Goal: Task Accomplishment & Management: Manage account settings

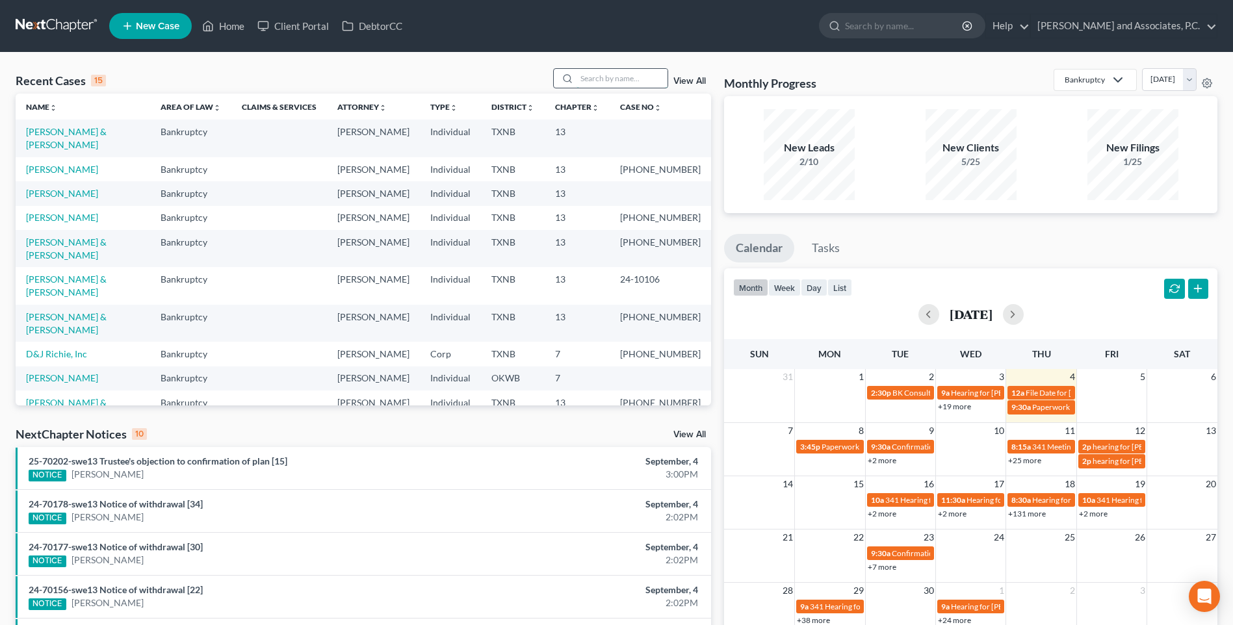
click at [599, 79] on input "search" at bounding box center [622, 78] width 91 height 19
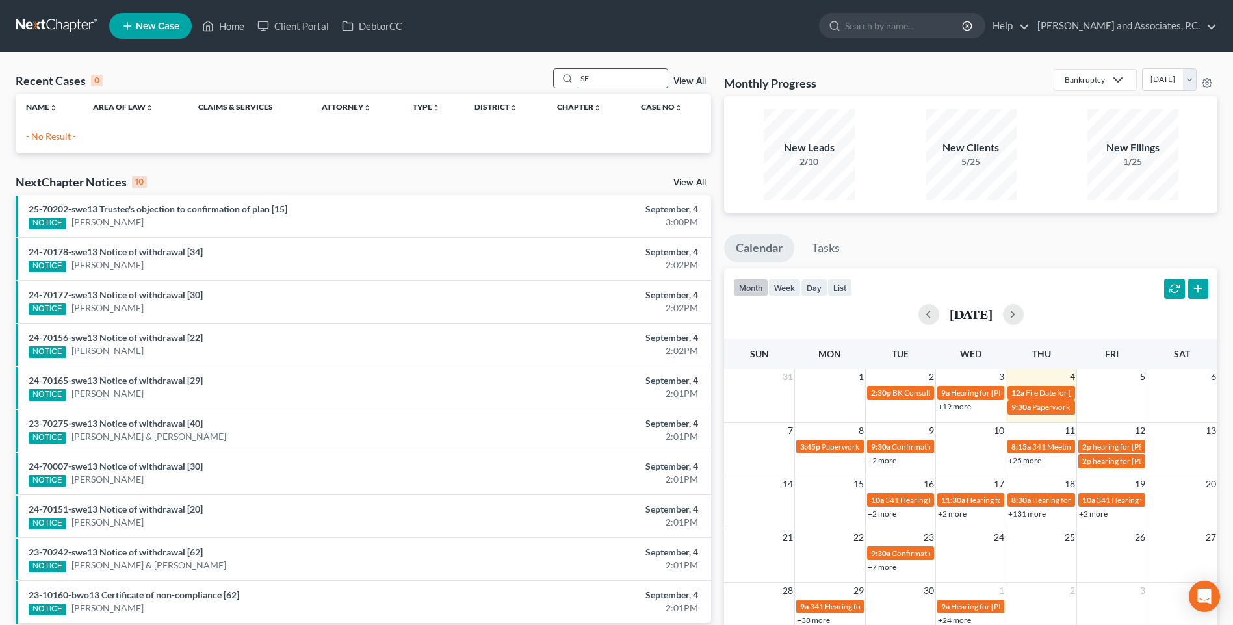
type input "S"
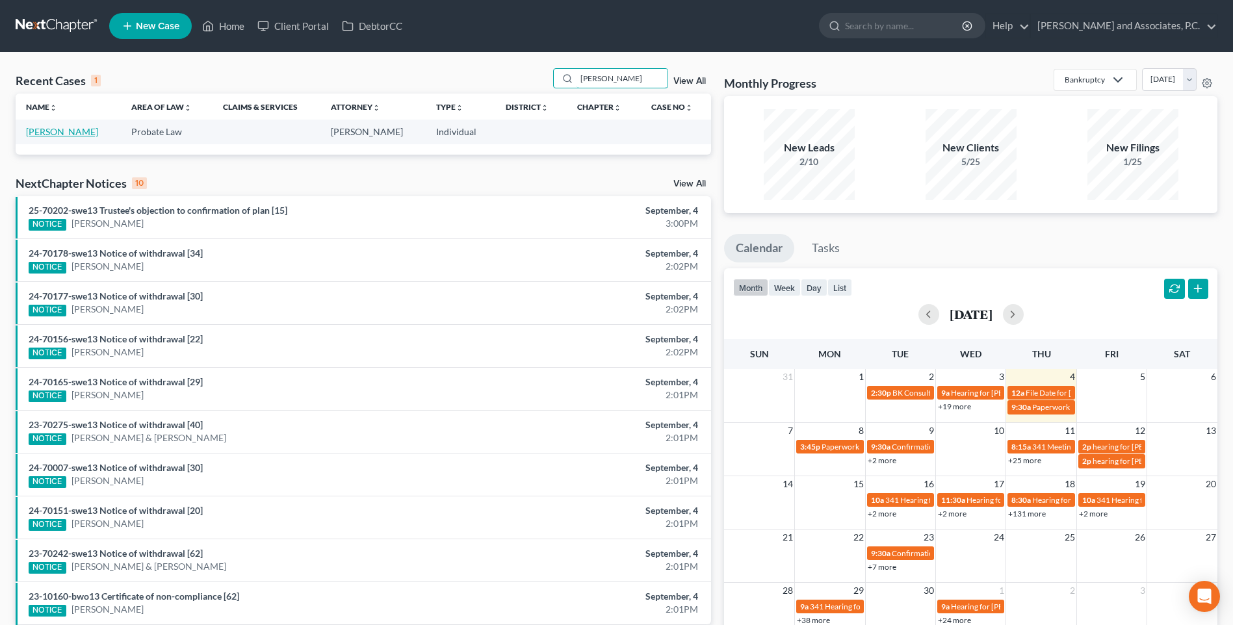
type input "[PERSON_NAME]"
click at [36, 130] on link "[PERSON_NAME]" at bounding box center [62, 131] width 72 height 11
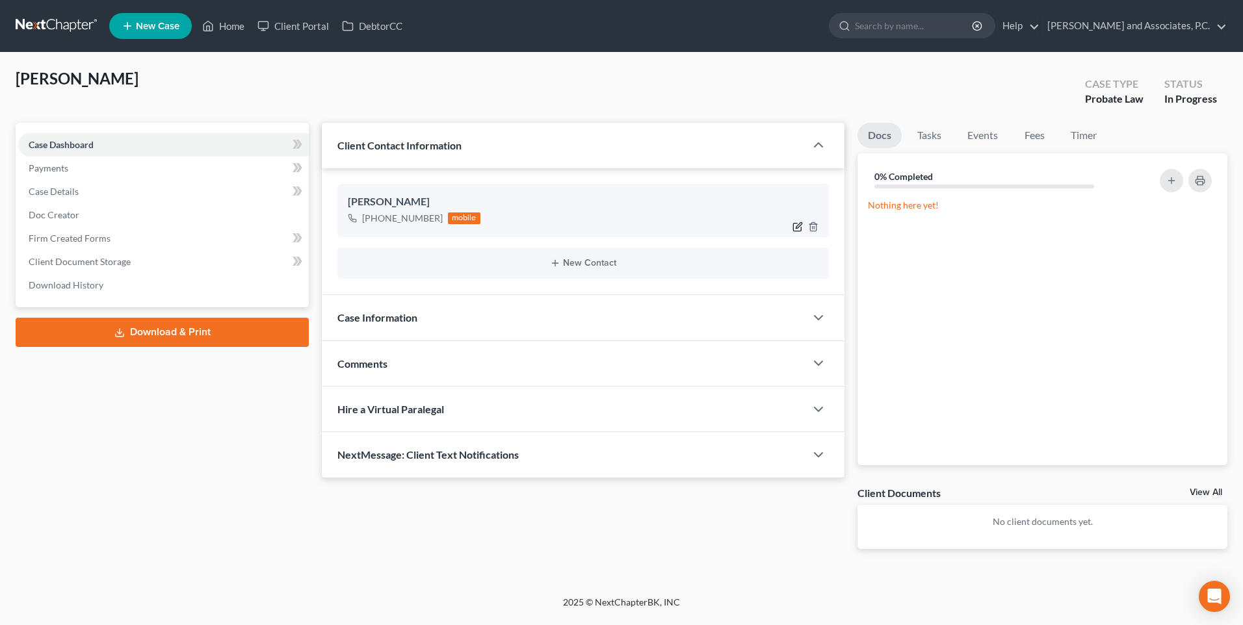
click at [796, 227] on icon "button" at bounding box center [797, 227] width 10 height 10
select select "0"
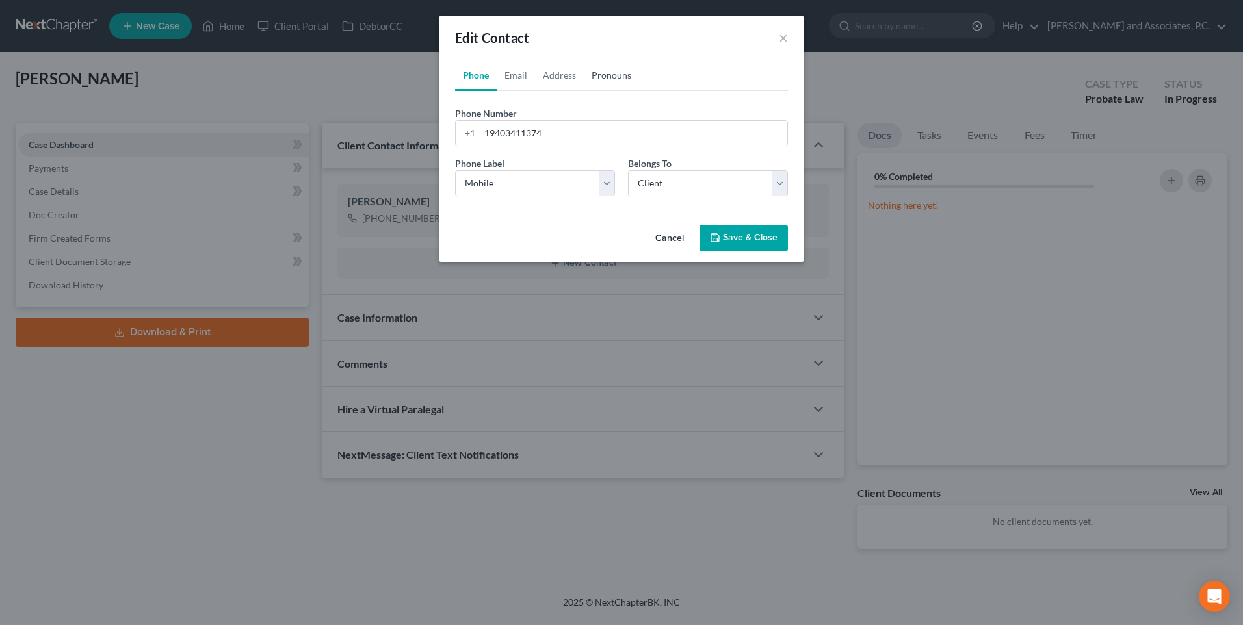
click at [601, 76] on link "Pronouns" at bounding box center [611, 75] width 55 height 31
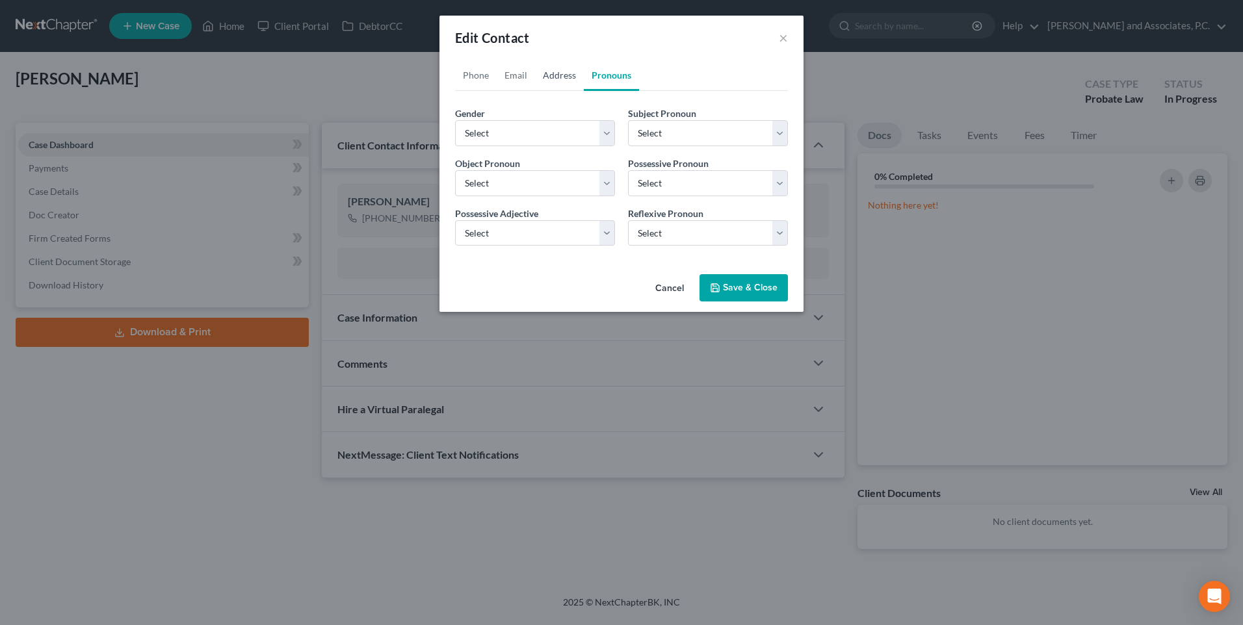
click at [562, 78] on link "Address" at bounding box center [559, 75] width 49 height 31
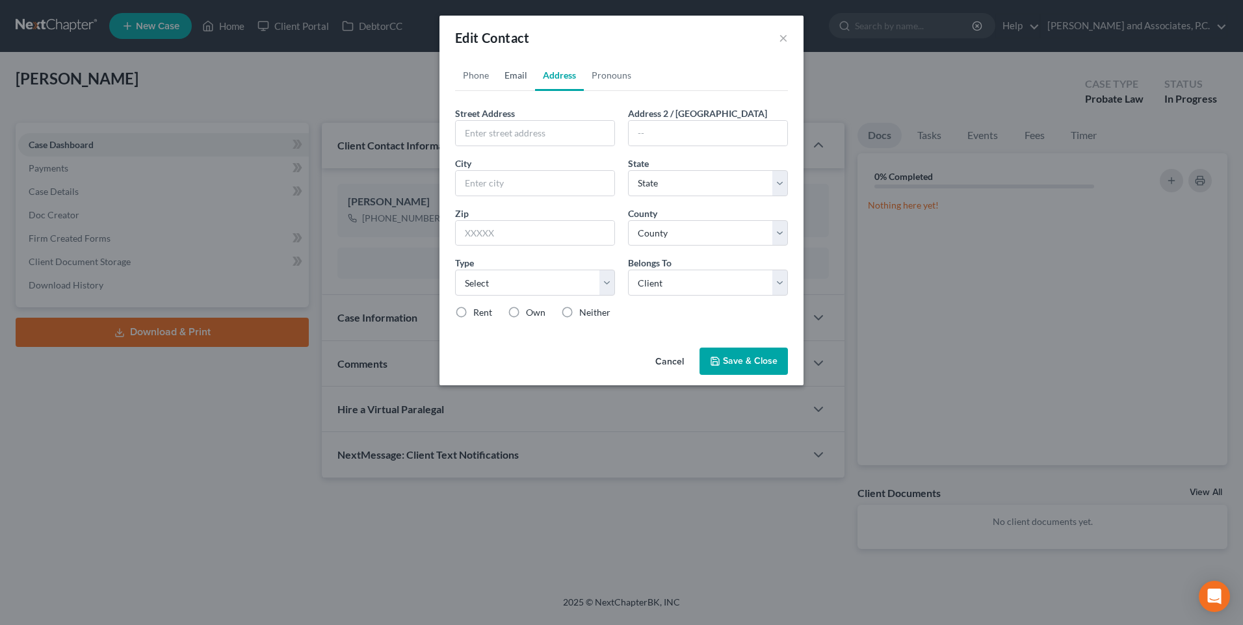
click at [521, 76] on link "Email" at bounding box center [516, 75] width 38 height 31
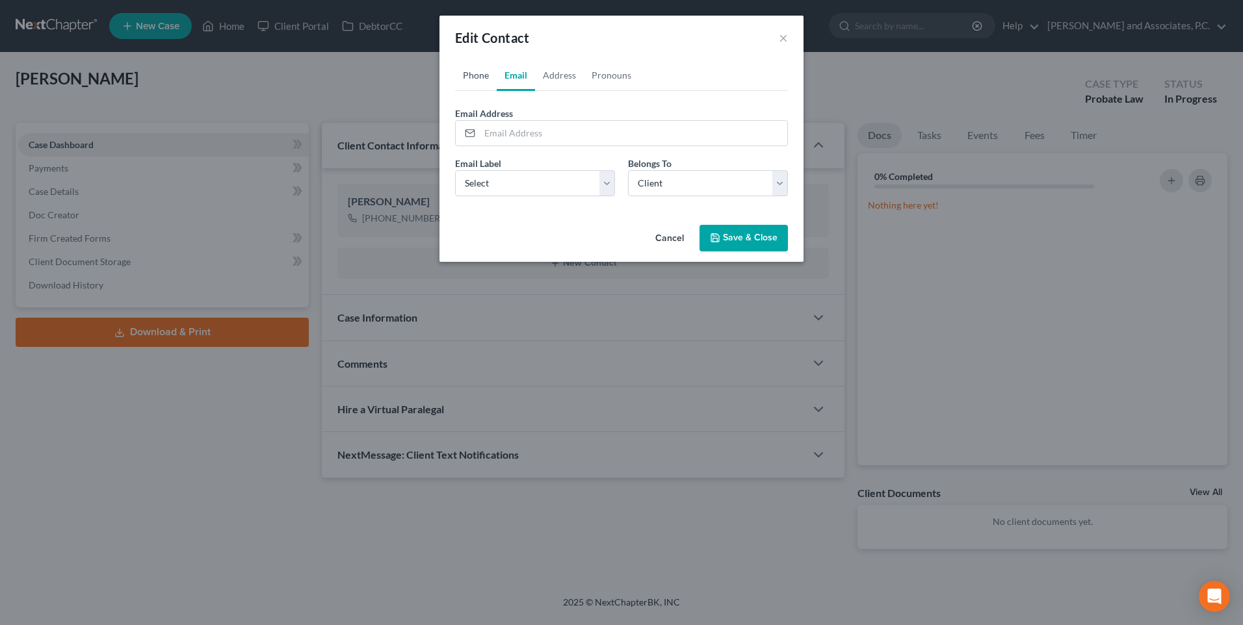
click at [470, 76] on link "Phone" at bounding box center [476, 75] width 42 height 31
click at [734, 245] on button "Save & Close" at bounding box center [743, 238] width 88 height 27
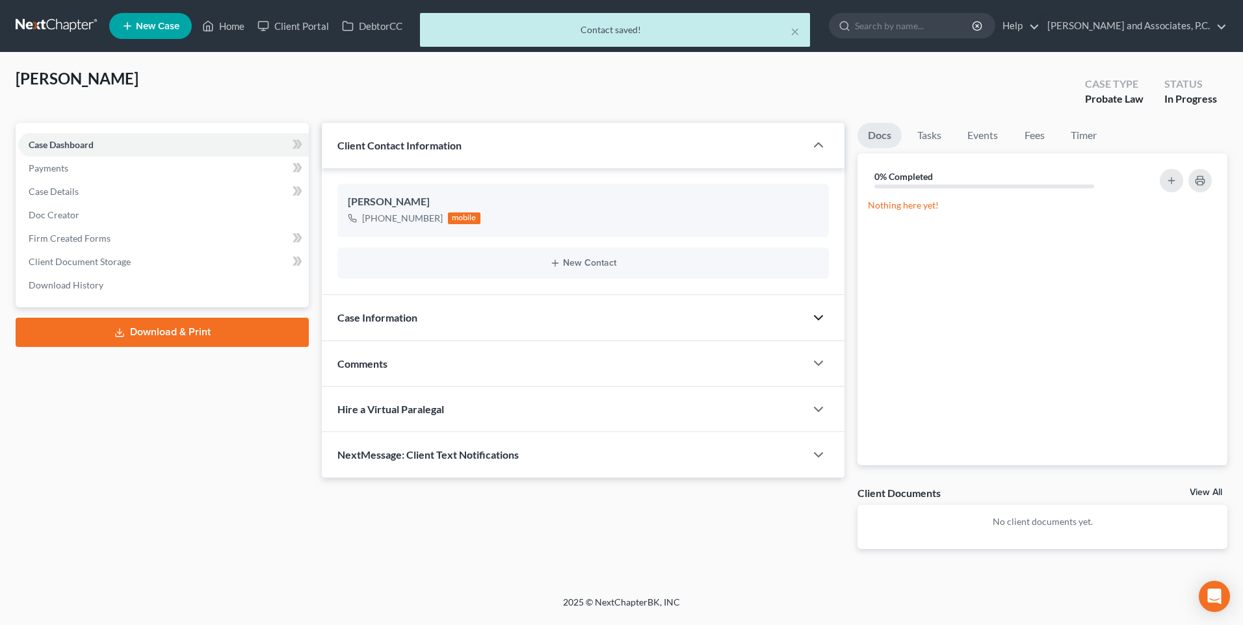
click at [821, 319] on icon "button" at bounding box center [818, 318] width 16 height 16
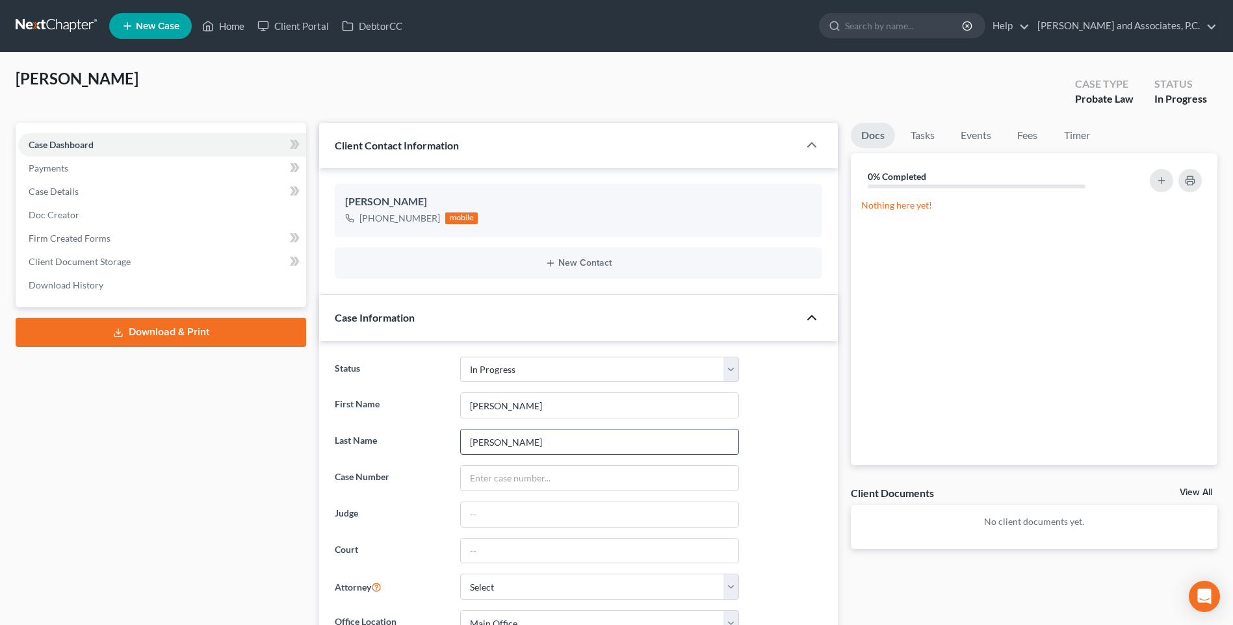
click at [513, 444] on input "[PERSON_NAME]" at bounding box center [600, 442] width 278 height 25
type input "C"
type input "[PERSON_NAME]"
click at [1026, 138] on link "Fees" at bounding box center [1028, 135] width 42 height 25
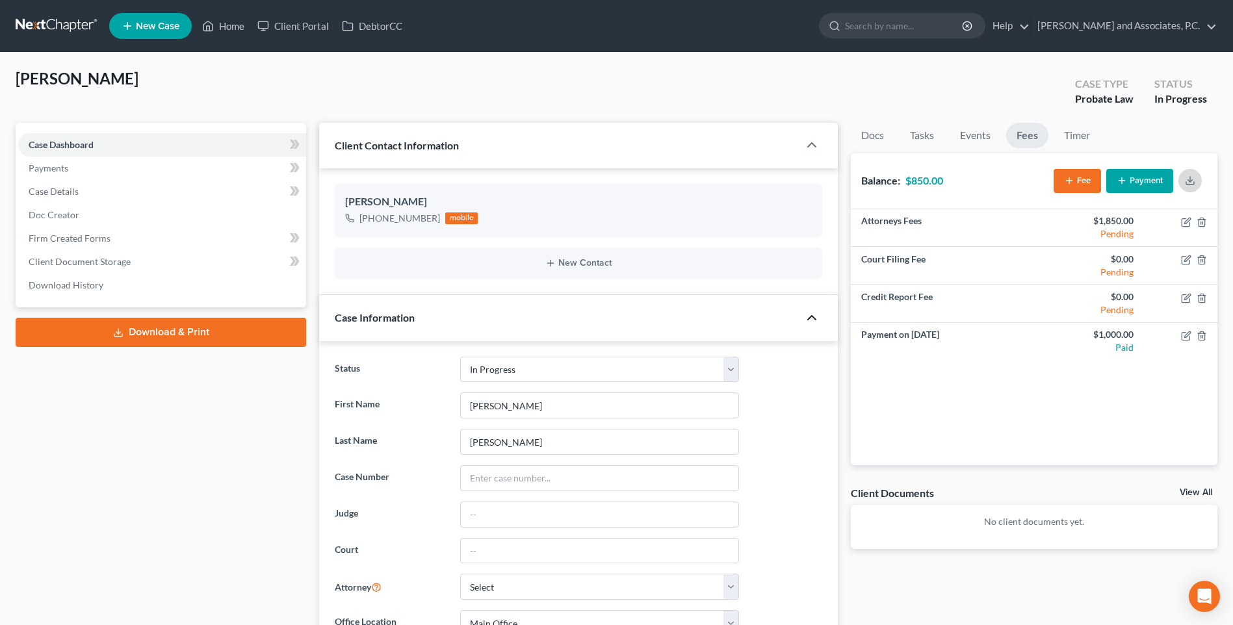
click at [1190, 185] on icon "button" at bounding box center [1190, 180] width 10 height 10
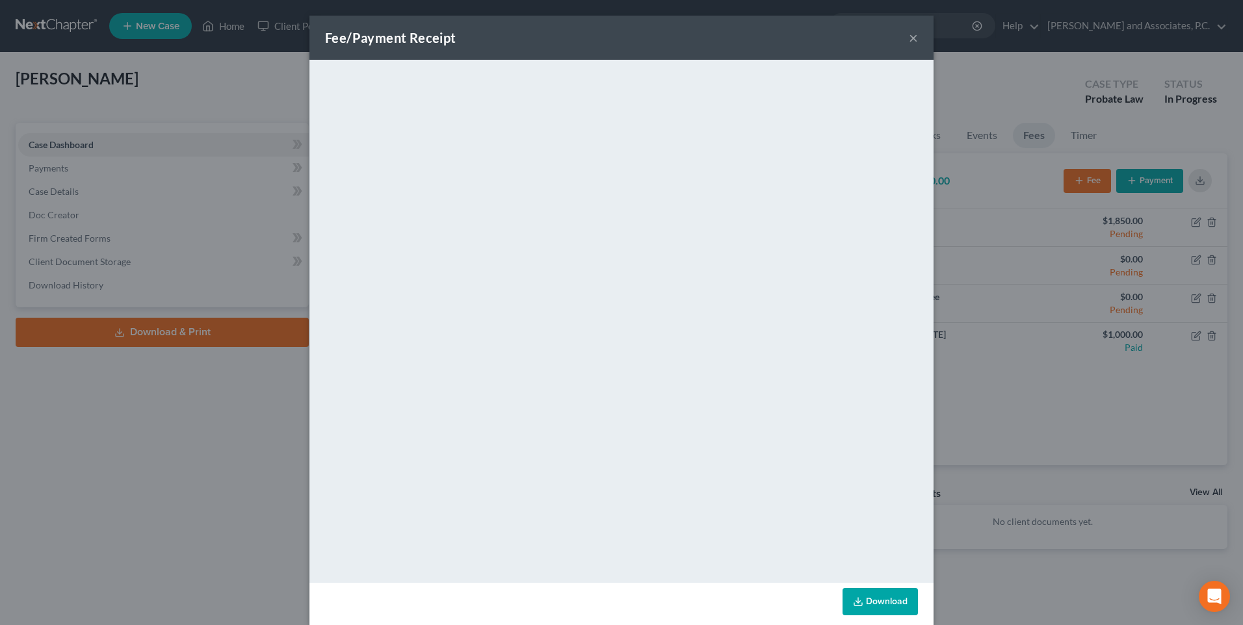
click at [909, 36] on button "×" at bounding box center [913, 38] width 9 height 16
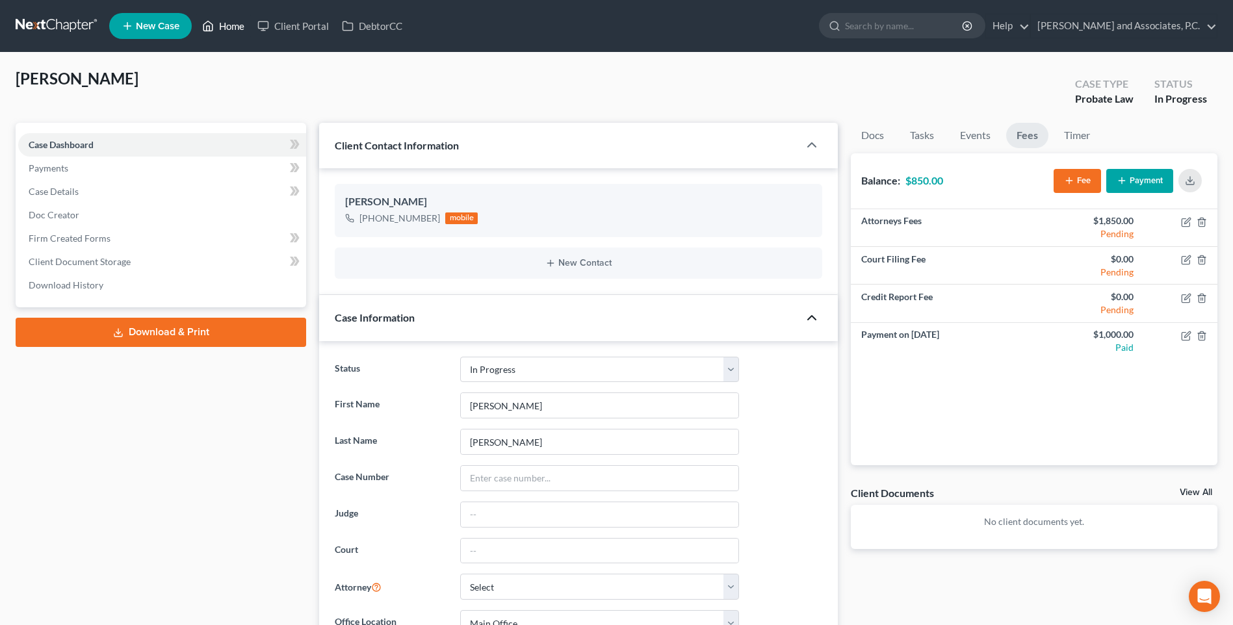
click at [237, 27] on link "Home" at bounding box center [223, 25] width 55 height 23
